Goal: Task Accomplishment & Management: Manage account settings

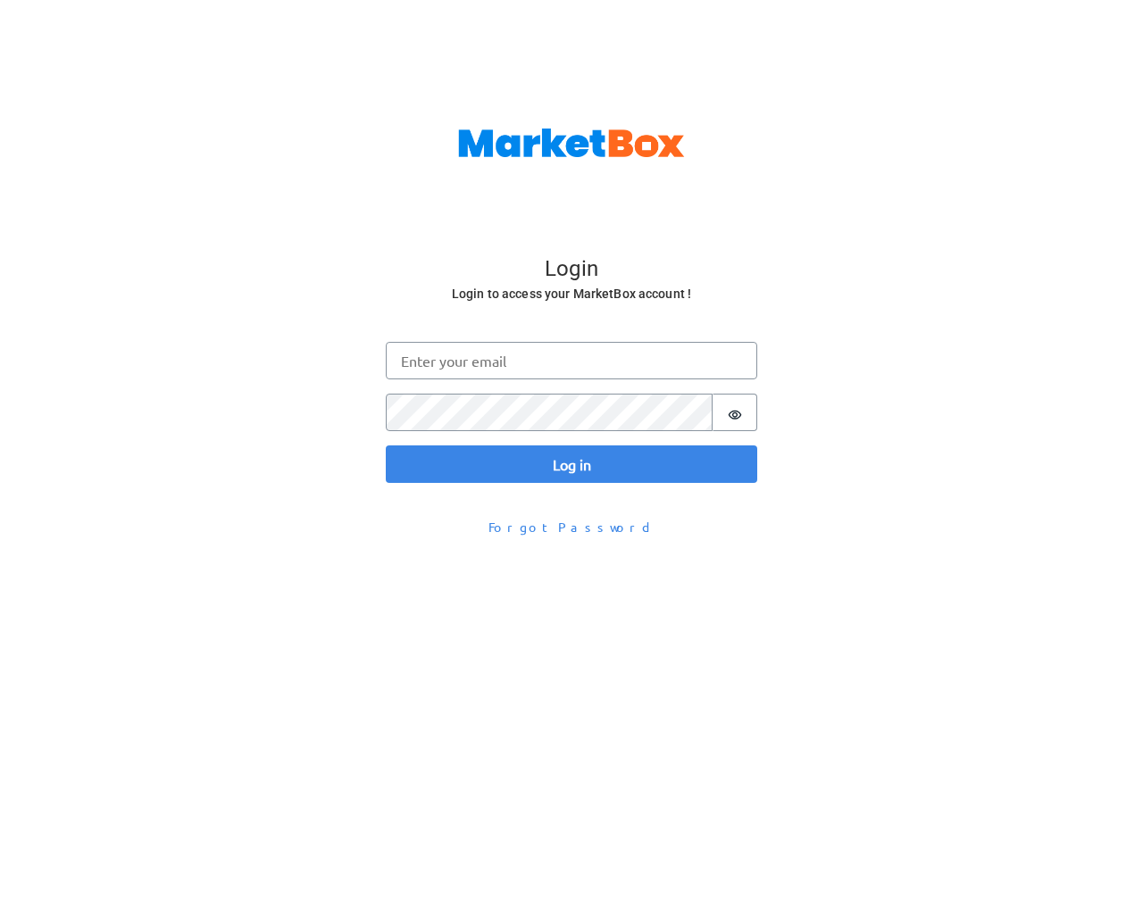
scroll to position [58, 0]
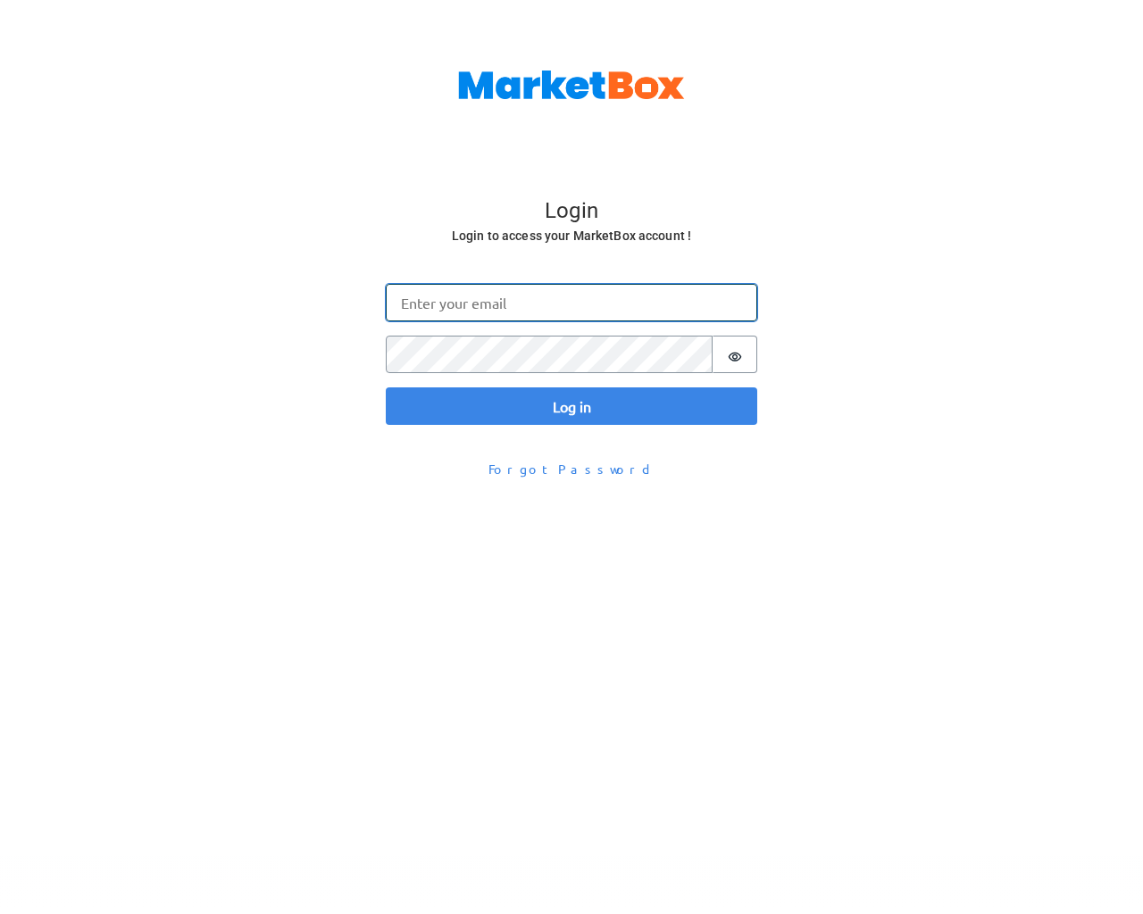
type input "[EMAIL_ADDRESS][DOMAIN_NAME]"
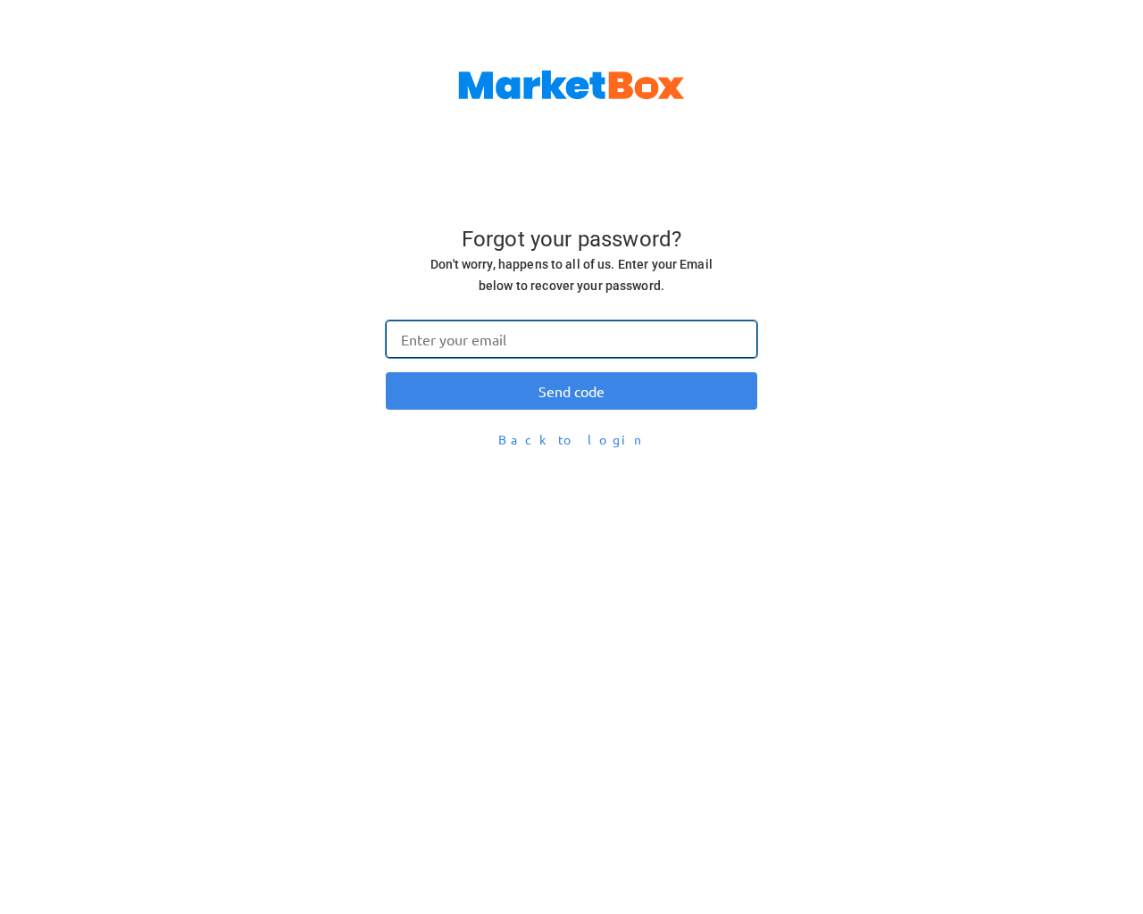
type input "[EMAIL_ADDRESS][DOMAIN_NAME]"
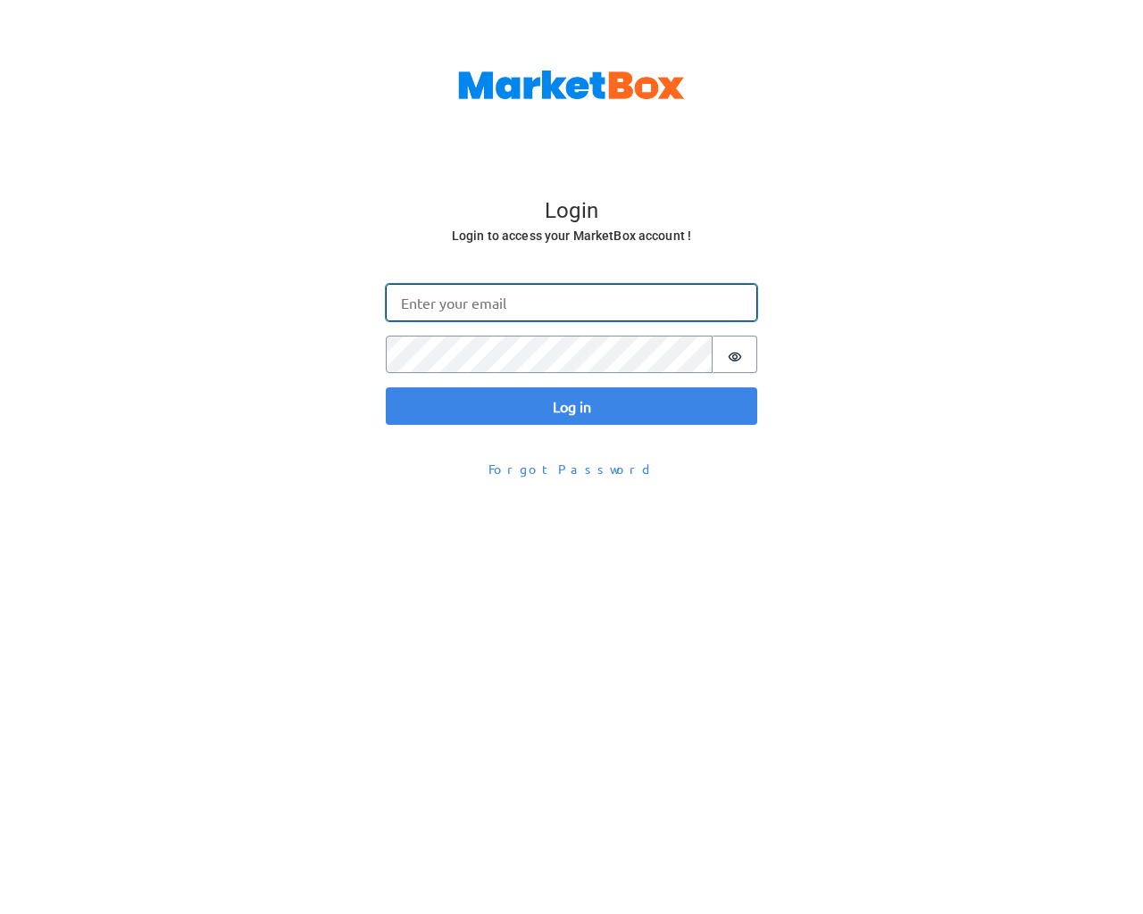
type input "[EMAIL_ADDRESS][DOMAIN_NAME]"
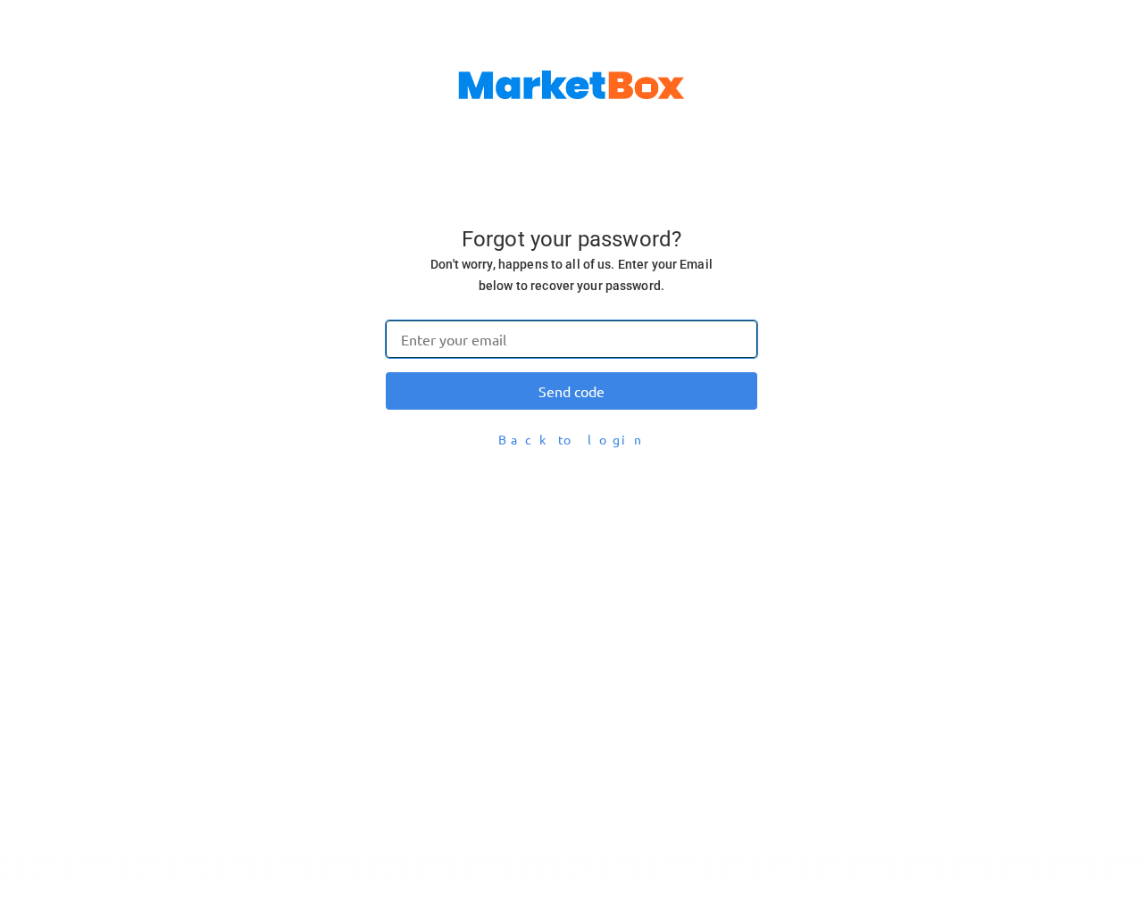
type input "[EMAIL_ADDRESS][DOMAIN_NAME]"
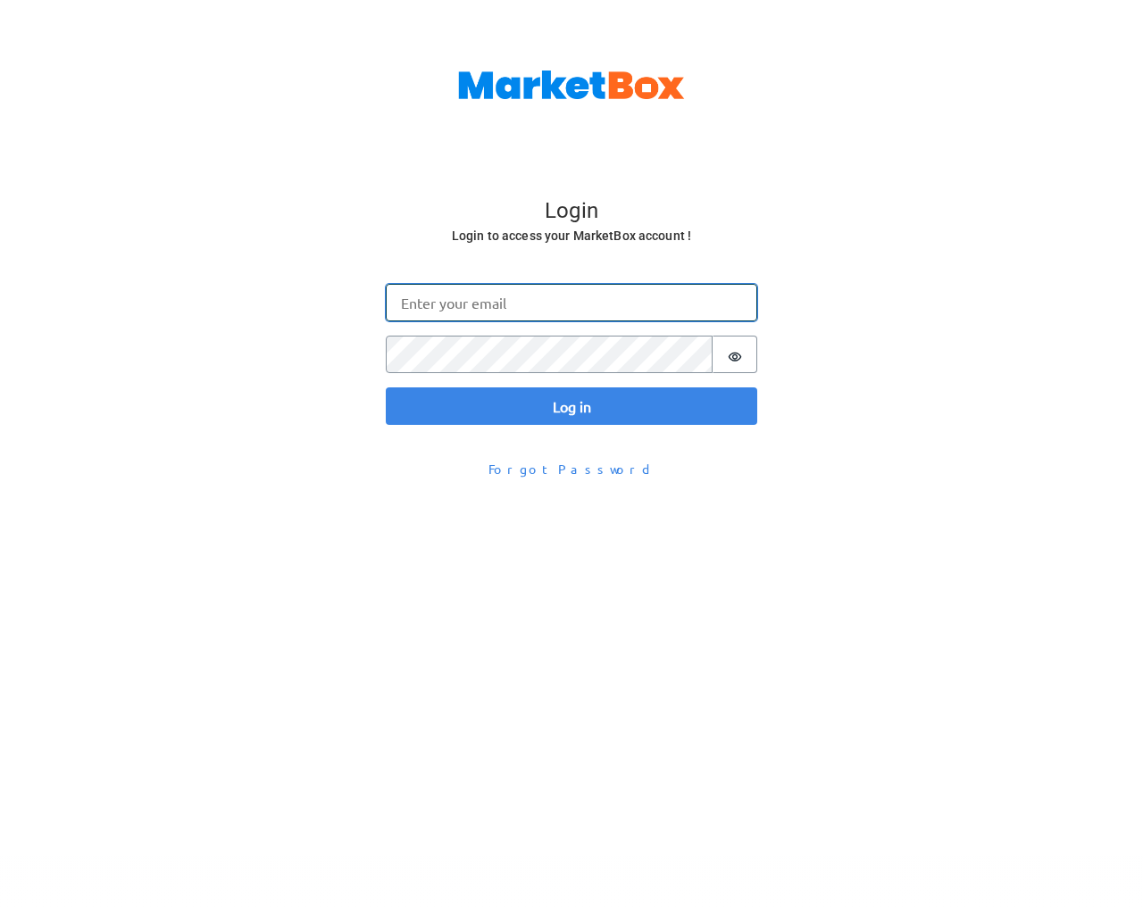
type input "[EMAIL_ADDRESS][DOMAIN_NAME]"
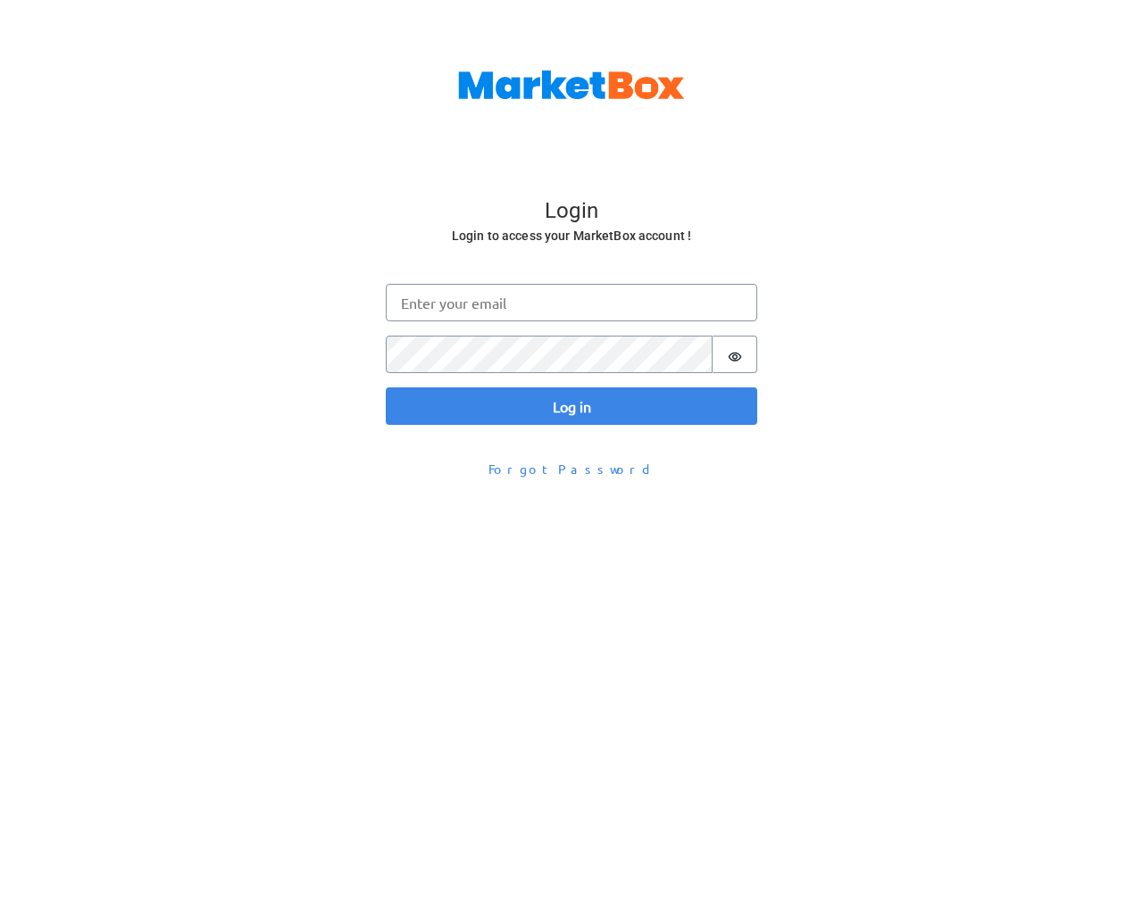
scroll to position [58, 0]
